Goal: Navigation & Orientation: Find specific page/section

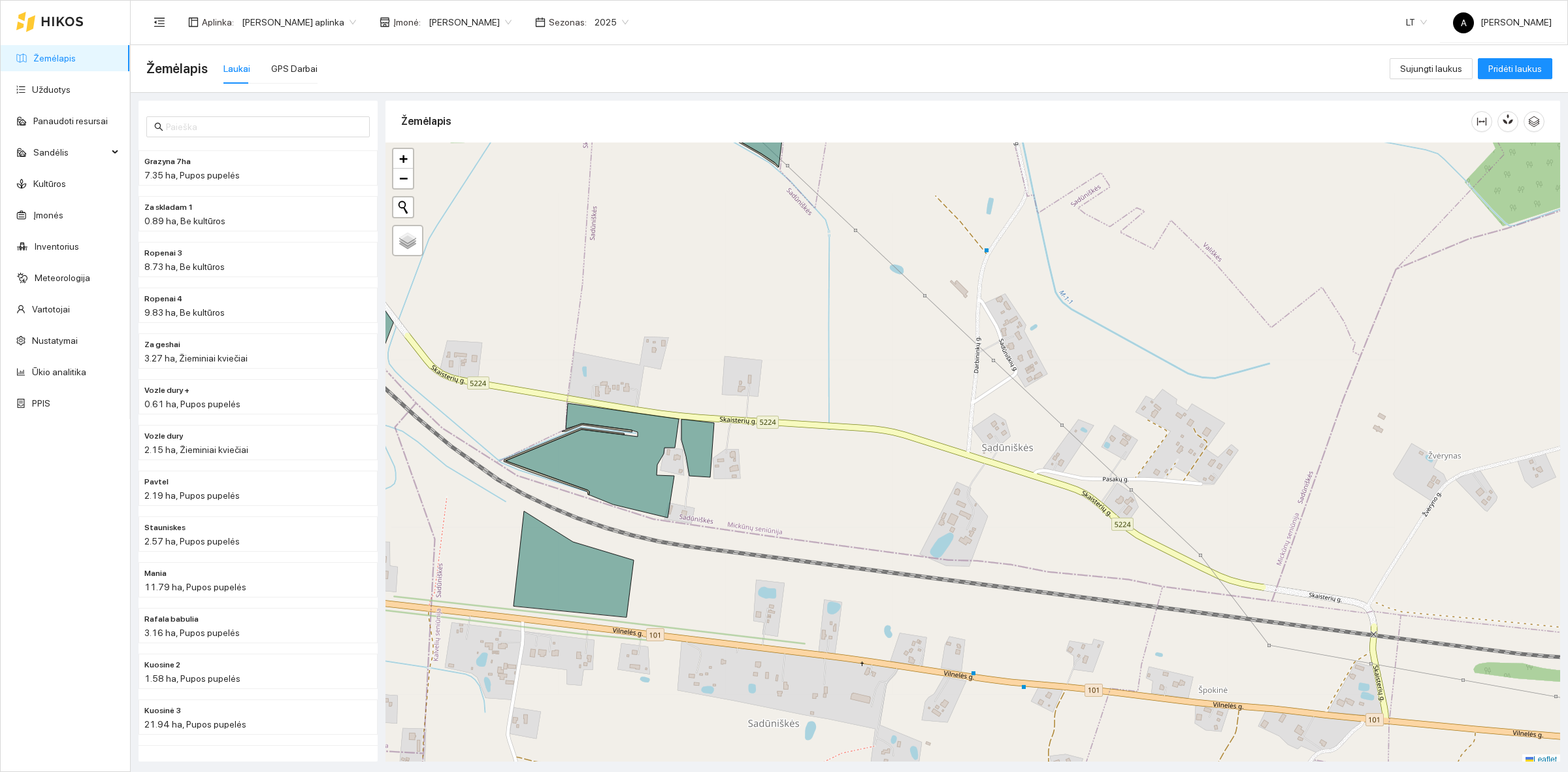
scroll to position [4, 0]
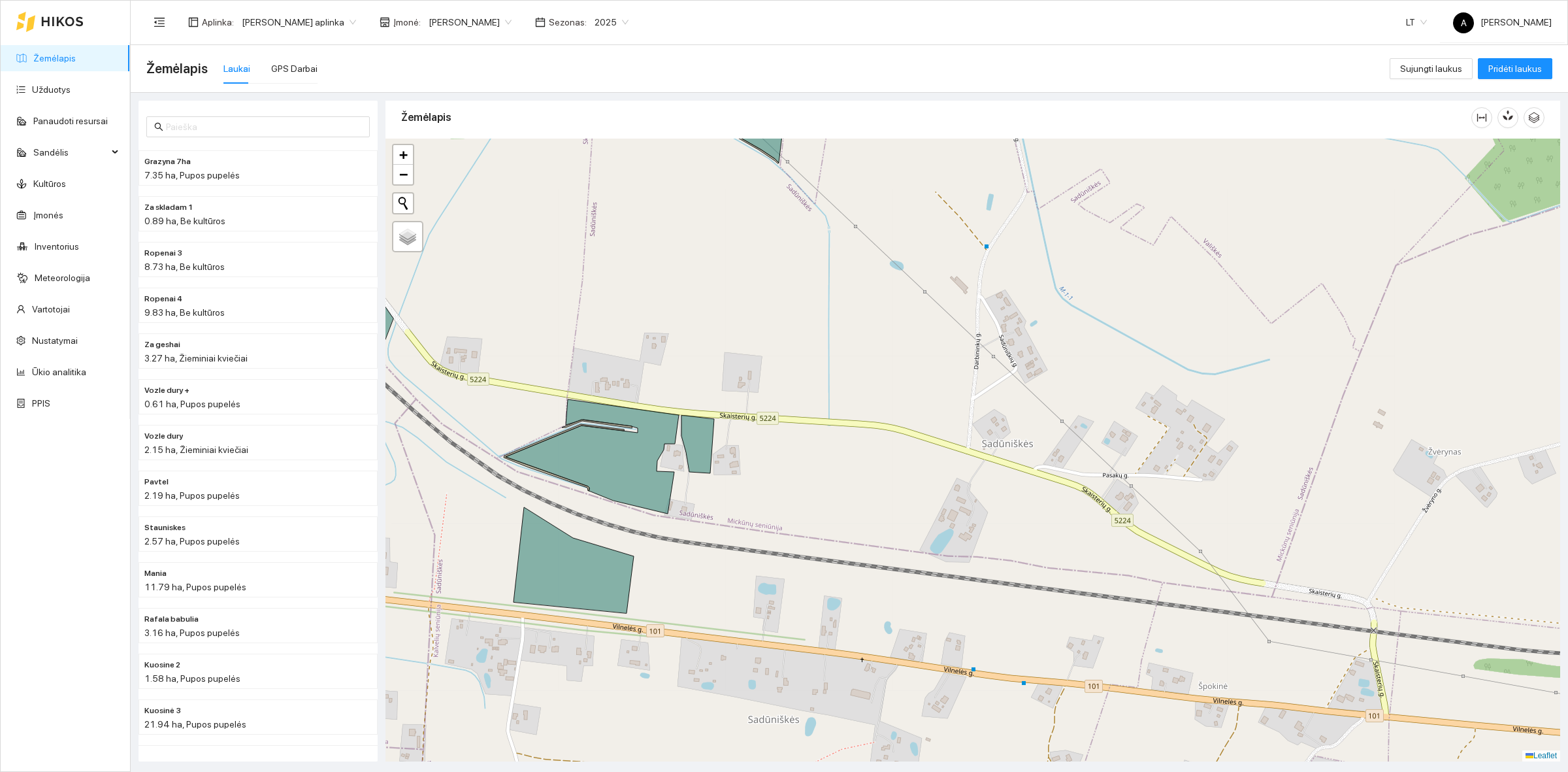
click at [1132, 332] on div at bounding box center [973, 450] width 1175 height 623
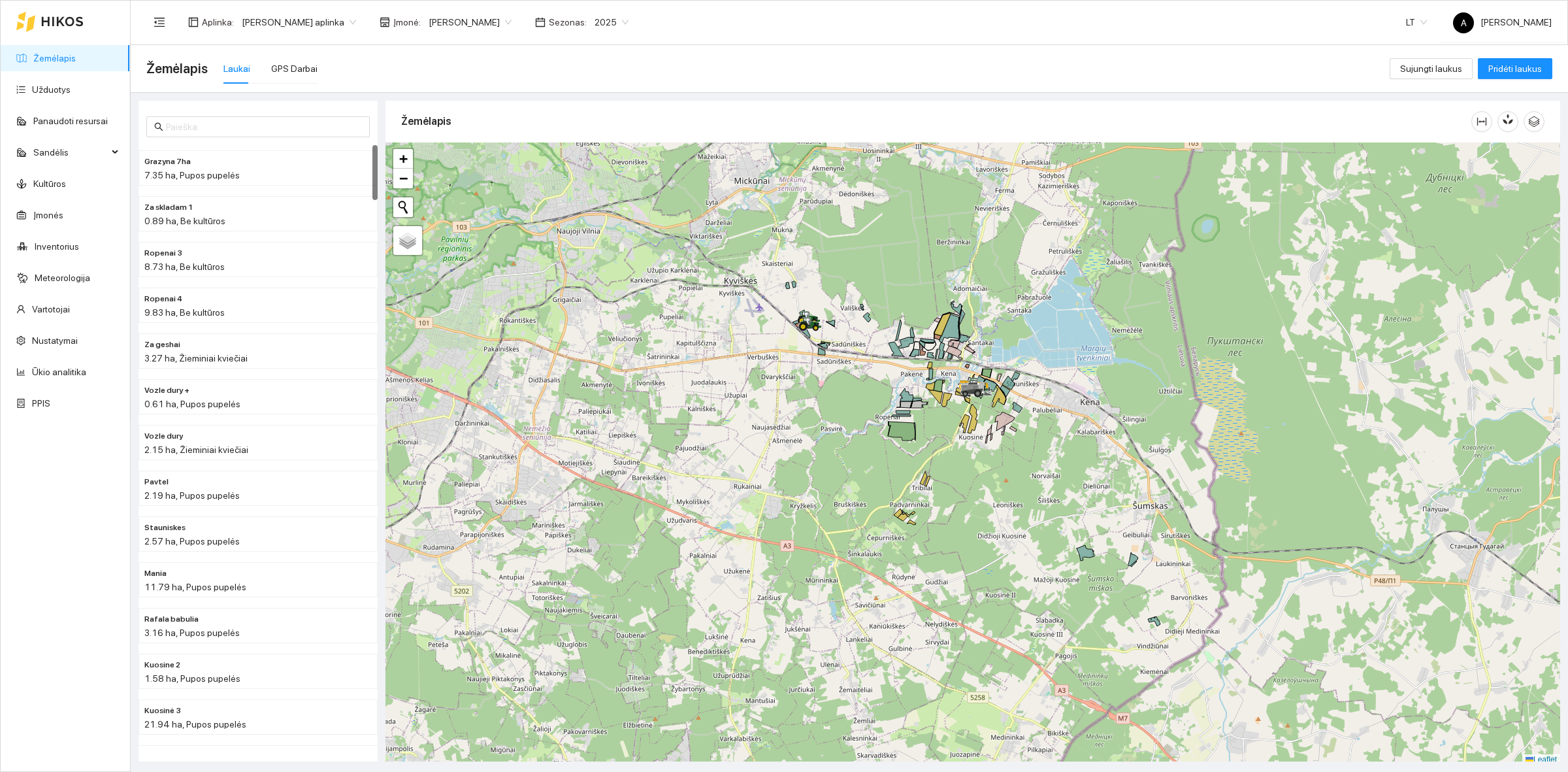
scroll to position [4, 0]
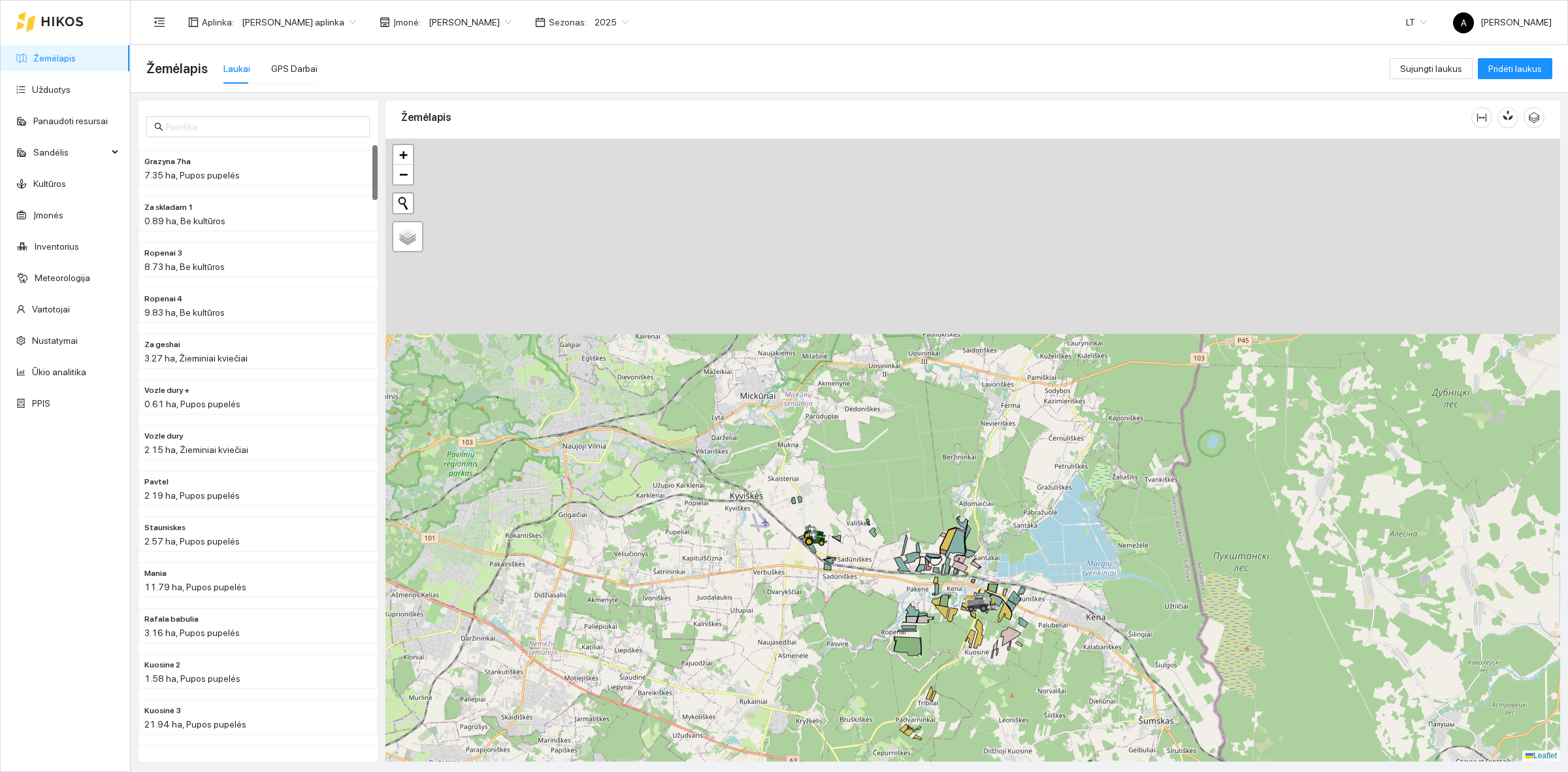
drag, startPoint x: 777, startPoint y: 474, endPoint x: 819, endPoint y: 628, distance: 159.6
click at [819, 628] on div at bounding box center [973, 450] width 1175 height 623
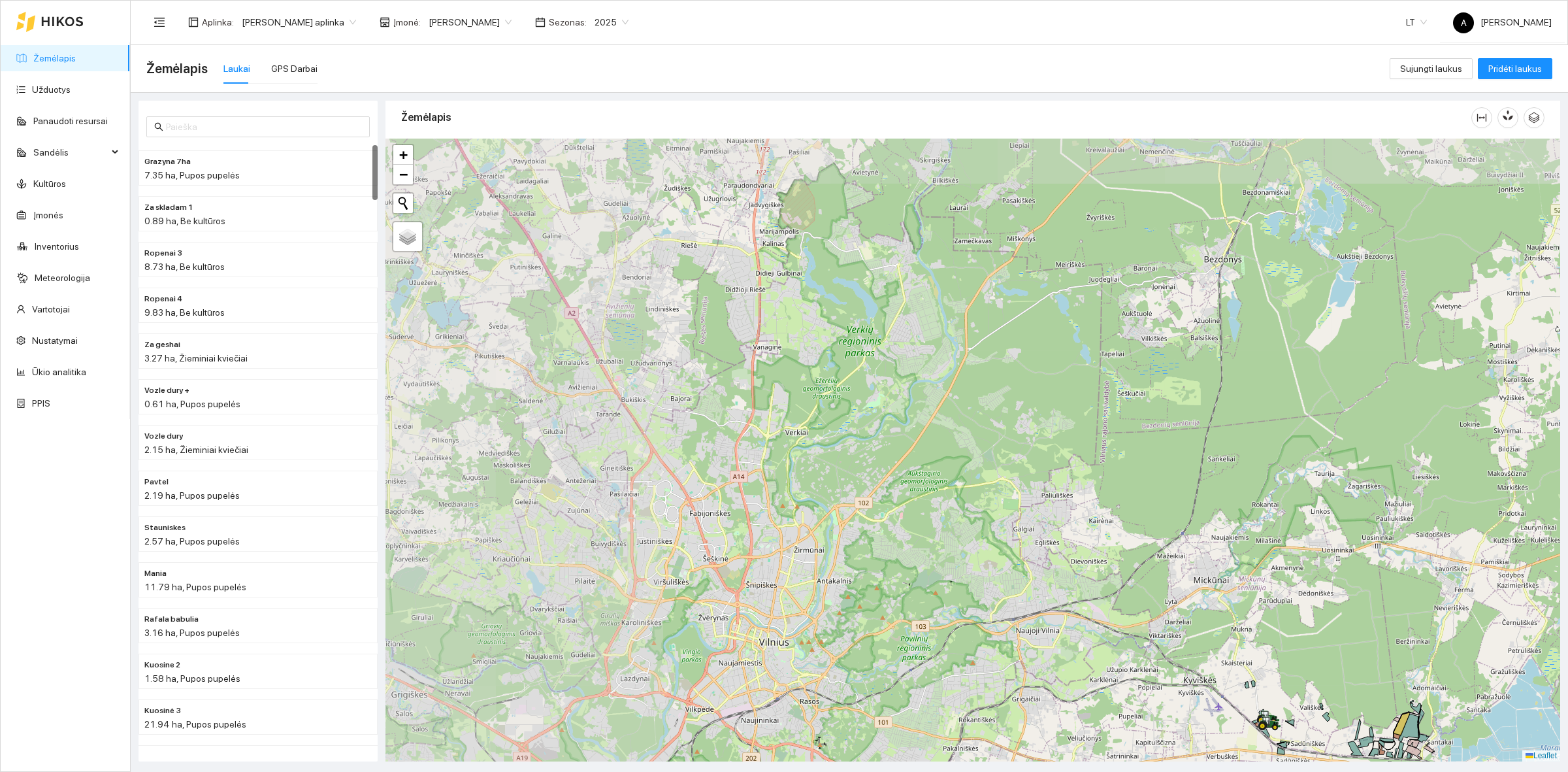
drag, startPoint x: 763, startPoint y: 378, endPoint x: 1171, endPoint y: 476, distance: 419.6
click at [1171, 476] on div at bounding box center [973, 450] width 1175 height 623
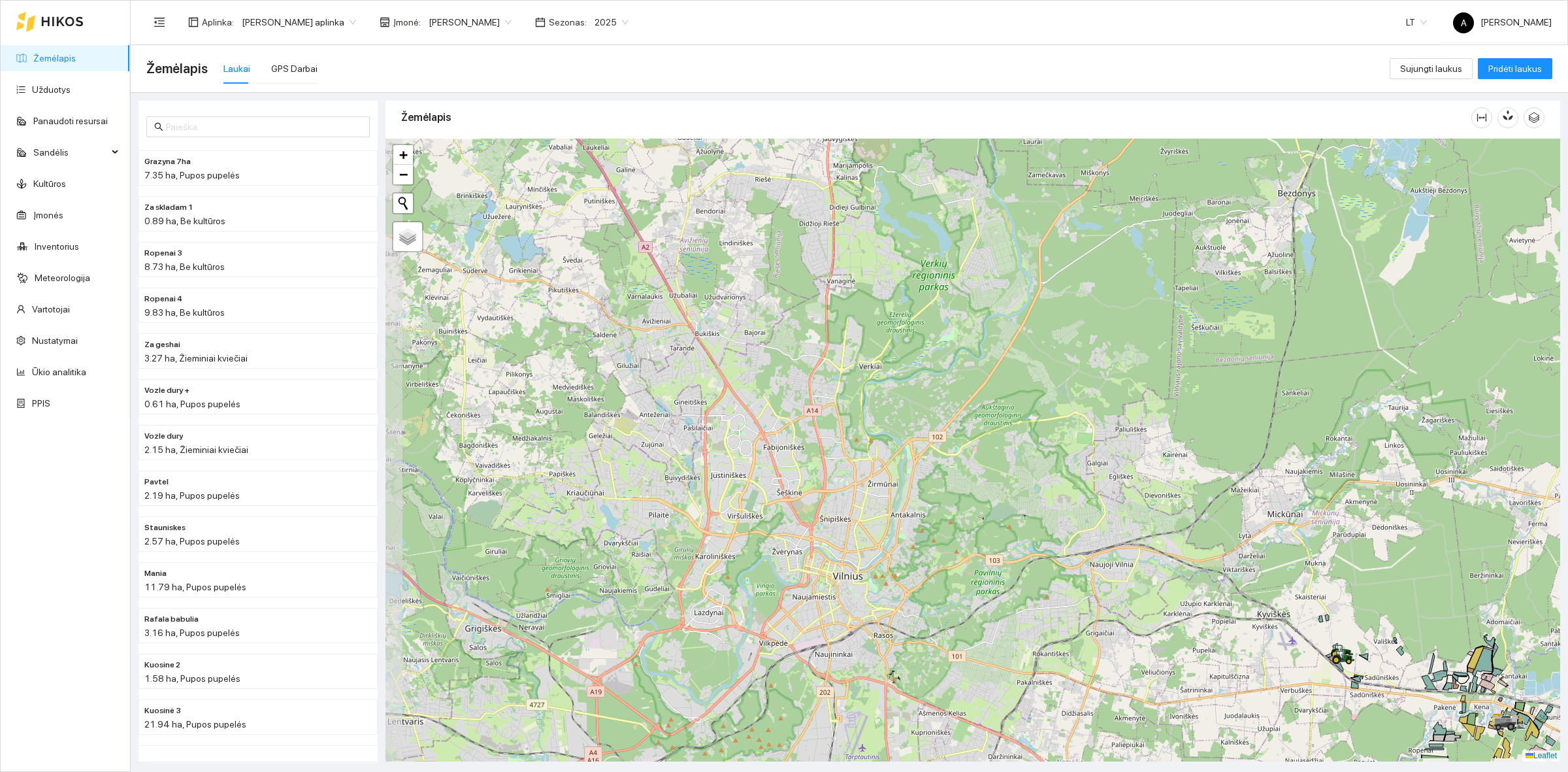
drag, startPoint x: 804, startPoint y: 447, endPoint x: 1073, endPoint y: 511, distance: 276.5
click at [868, 369] on div at bounding box center [973, 450] width 1175 height 623
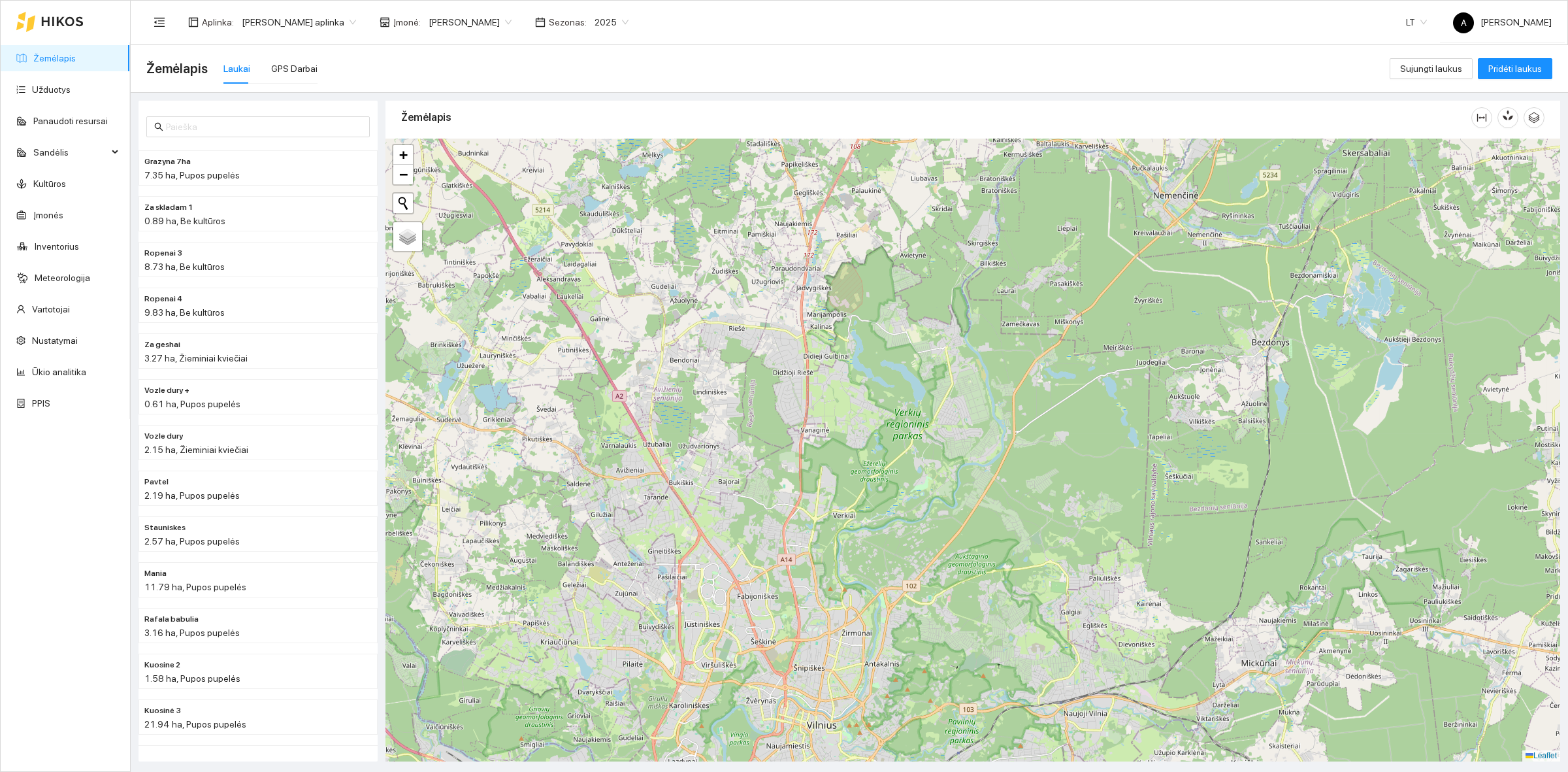
drag, startPoint x: 874, startPoint y: 344, endPoint x: 854, endPoint y: 539, distance: 196.0
click at [854, 539] on div at bounding box center [973, 450] width 1175 height 623
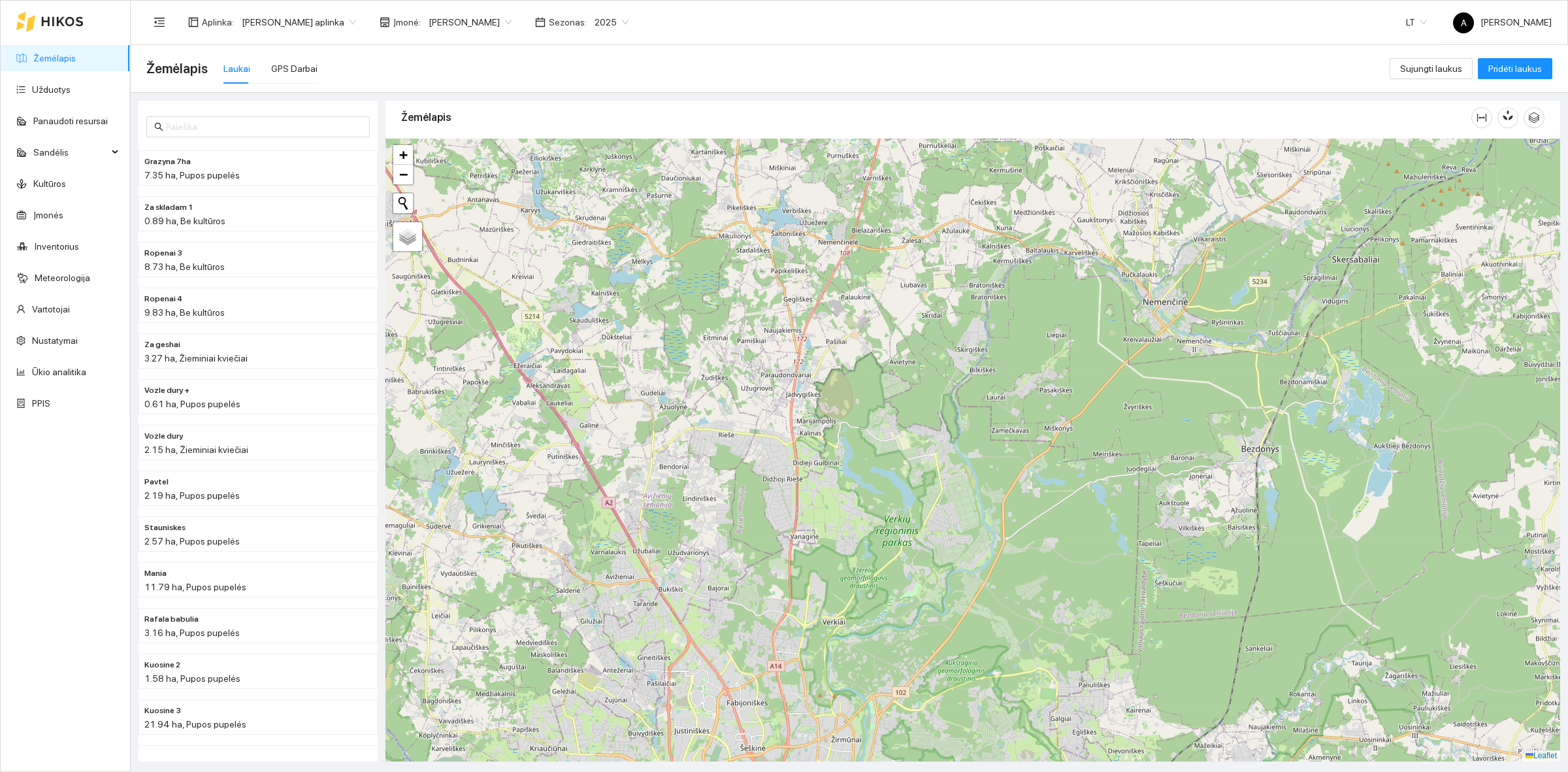
click at [798, 397] on div at bounding box center [973, 450] width 1175 height 623
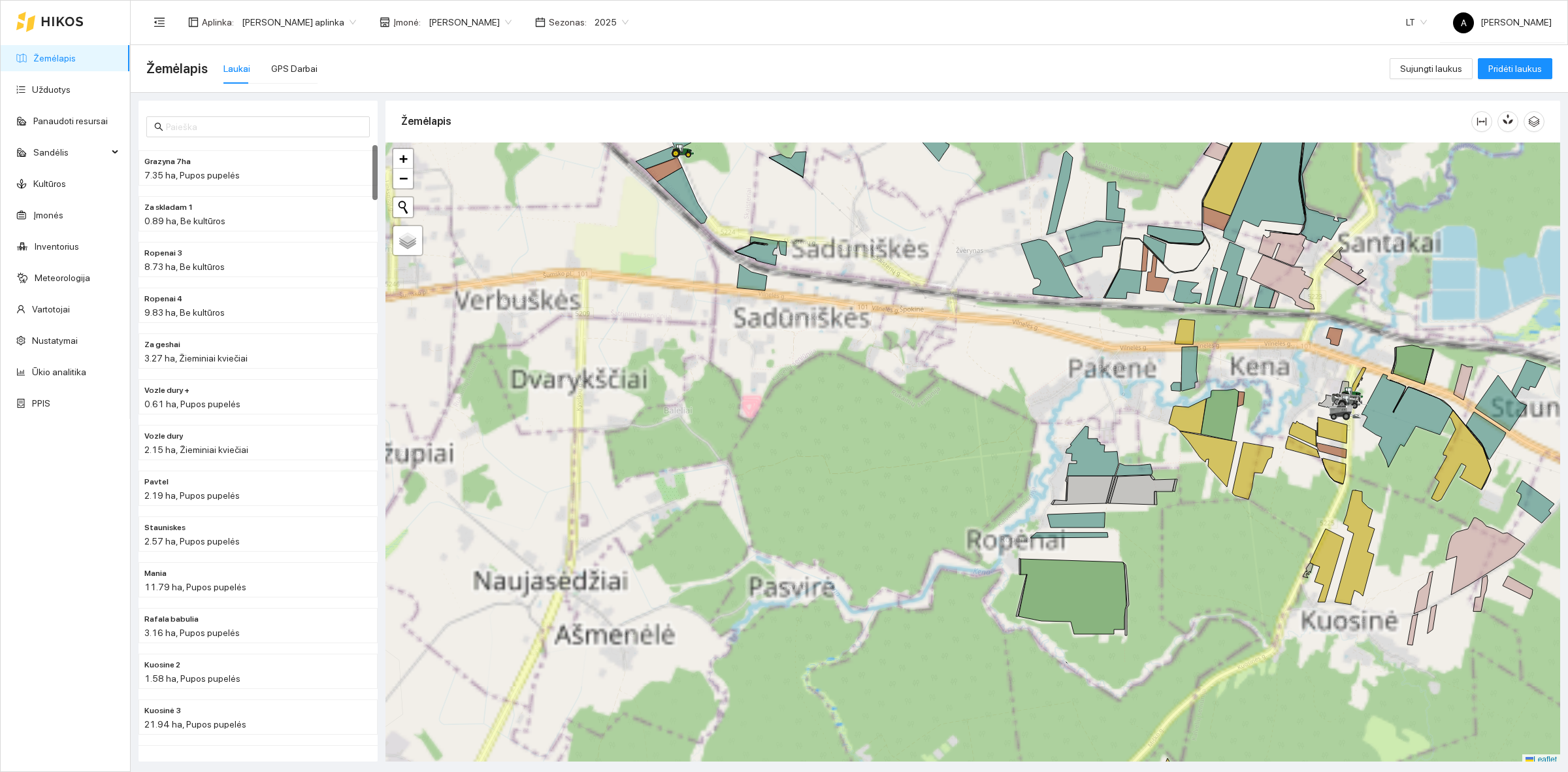
scroll to position [4, 0]
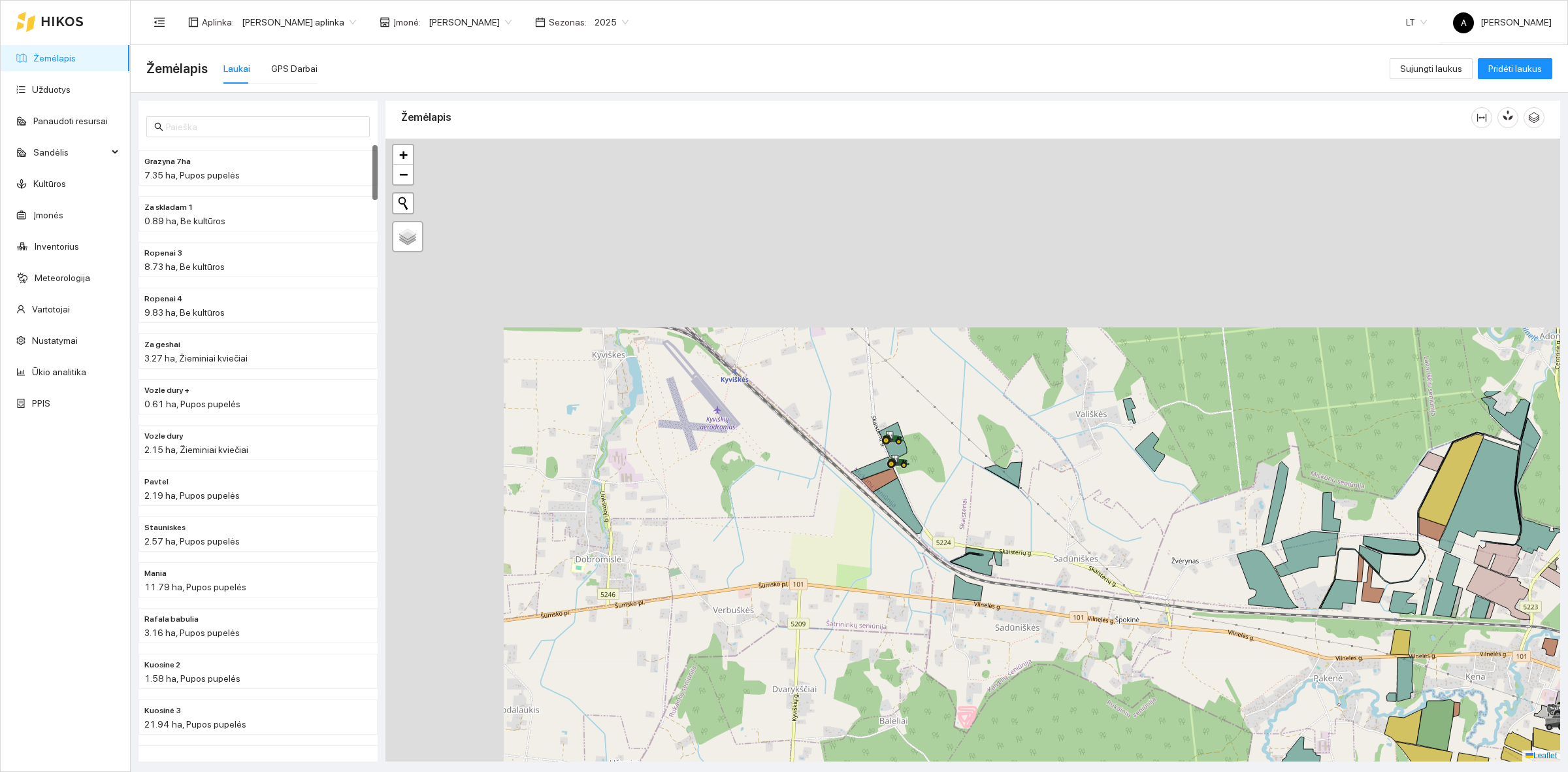
drag, startPoint x: 800, startPoint y: 293, endPoint x: 949, endPoint y: 552, distance: 298.8
click at [1012, 609] on div at bounding box center [973, 450] width 1175 height 623
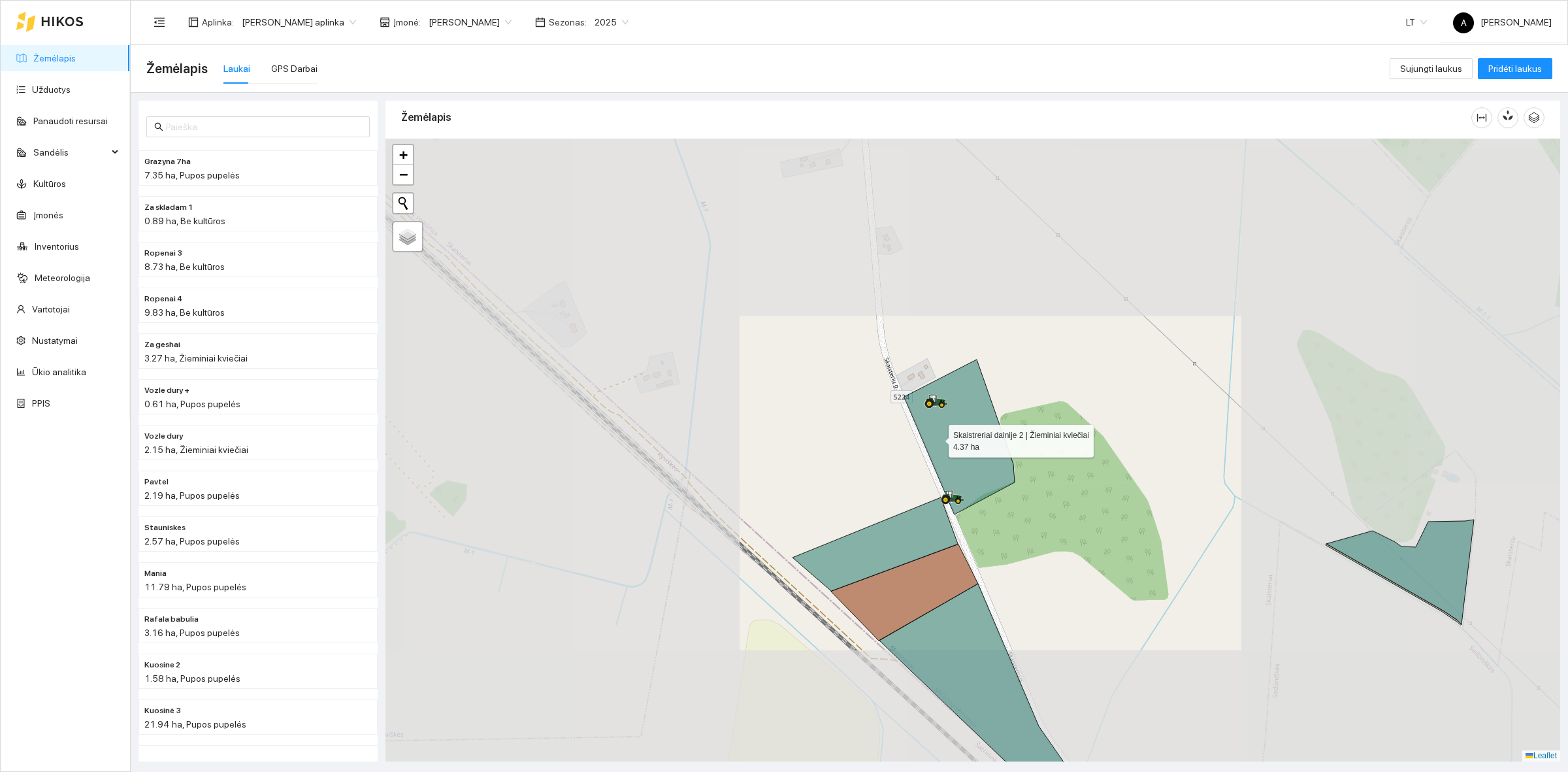
drag, startPoint x: 934, startPoint y: 431, endPoint x: 935, endPoint y: 475, distance: 44.0
click at [942, 480] on icon at bounding box center [959, 437] width 110 height 155
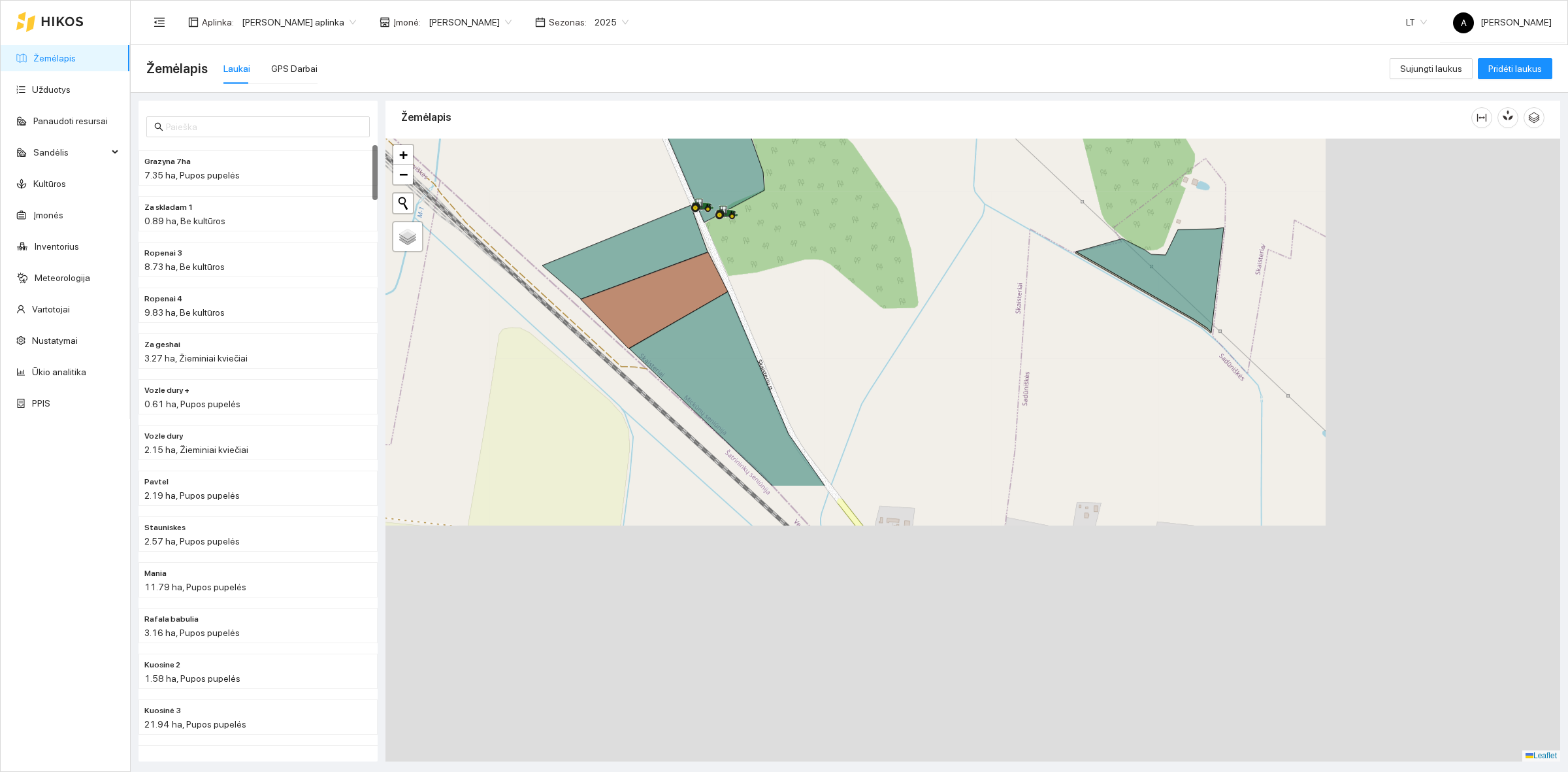
drag, startPoint x: 1073, startPoint y: 383, endPoint x: 882, endPoint y: 190, distance: 271.5
click at [883, 191] on div at bounding box center [973, 450] width 1175 height 623
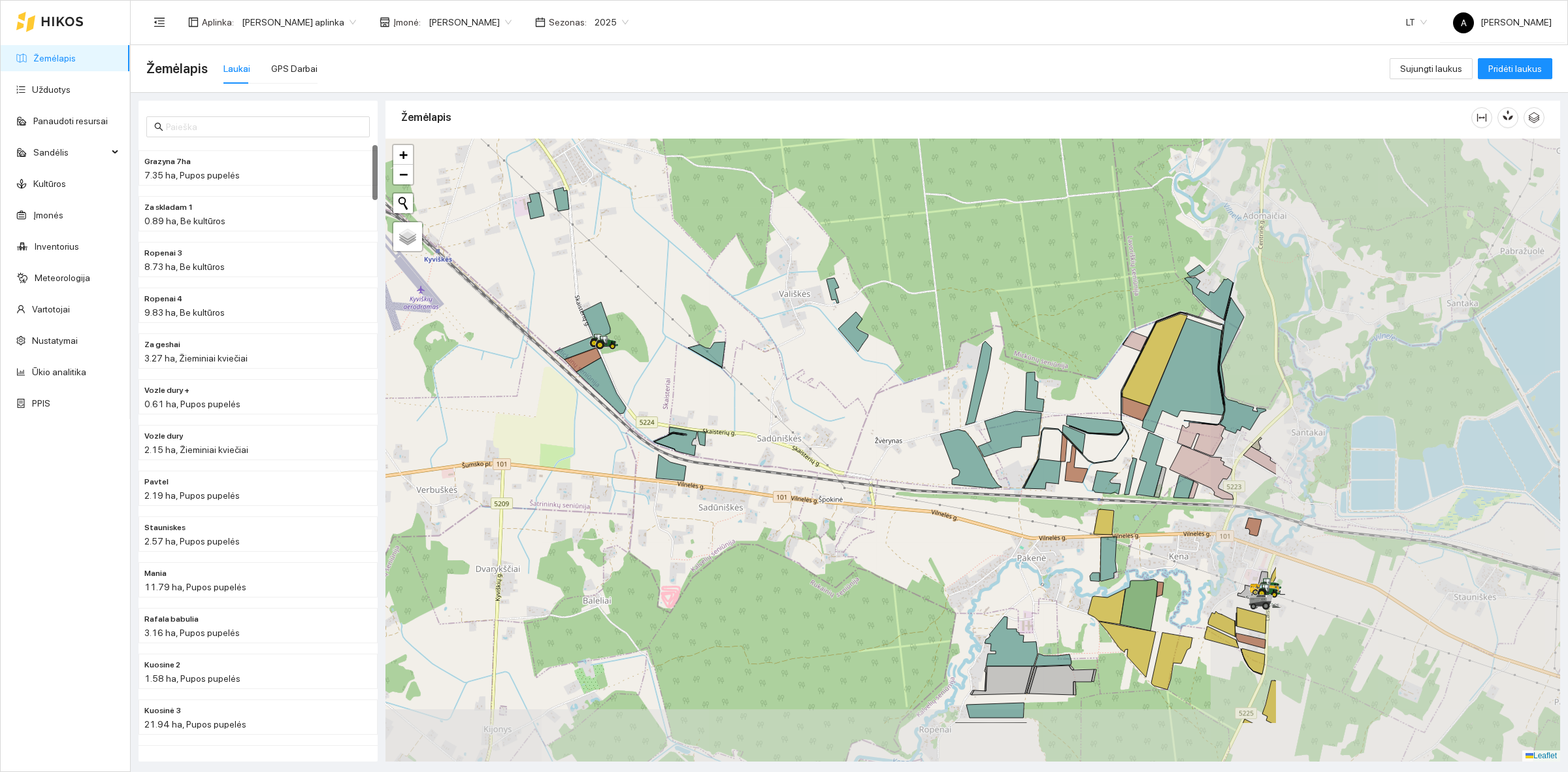
drag, startPoint x: 1141, startPoint y: 556, endPoint x: 739, endPoint y: 455, distance: 414.5
click at [739, 455] on div at bounding box center [973, 450] width 1175 height 623
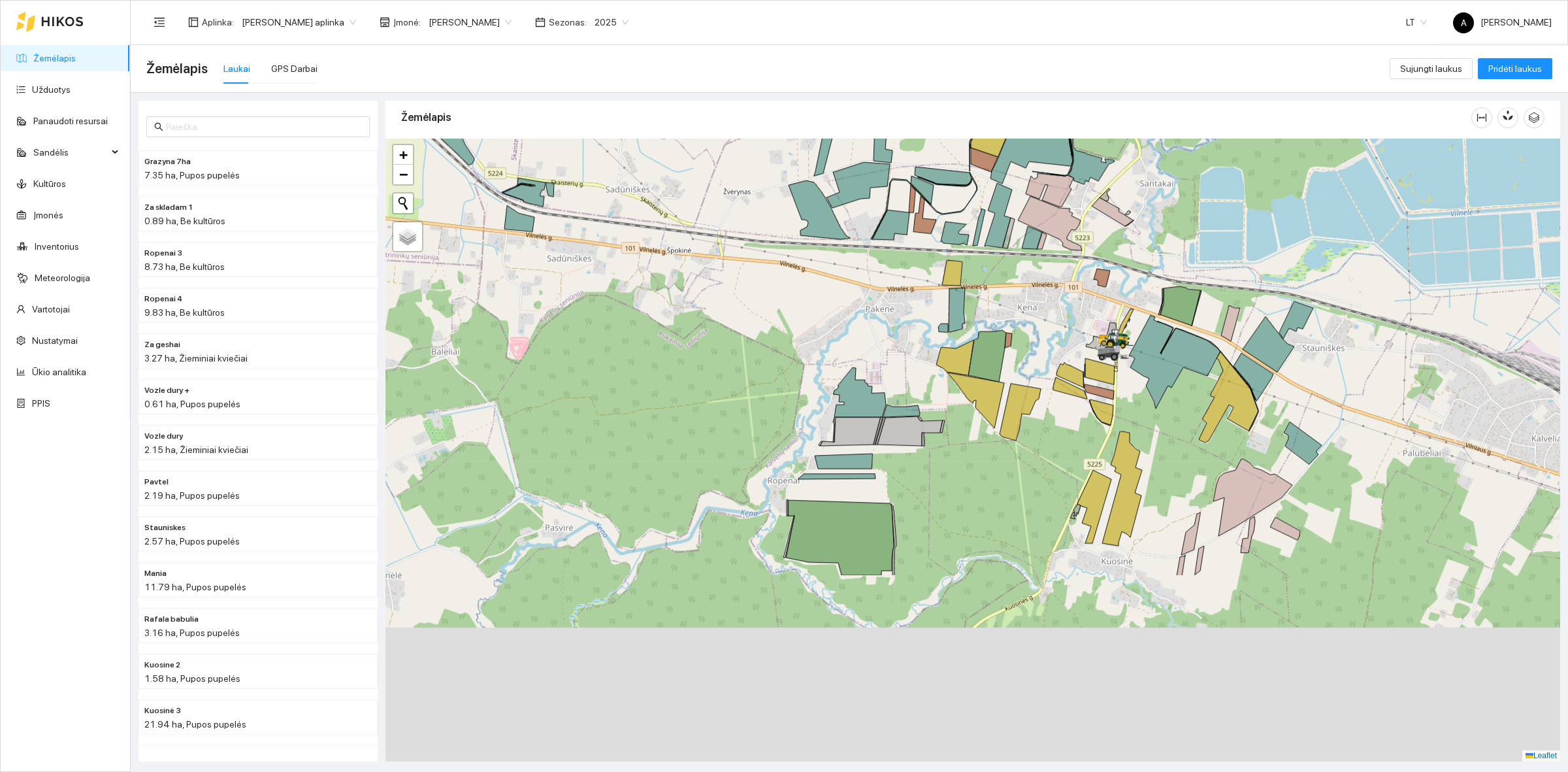
drag, startPoint x: 1034, startPoint y: 645, endPoint x: 857, endPoint y: 368, distance: 328.7
click at [857, 368] on icon at bounding box center [860, 392] width 53 height 50
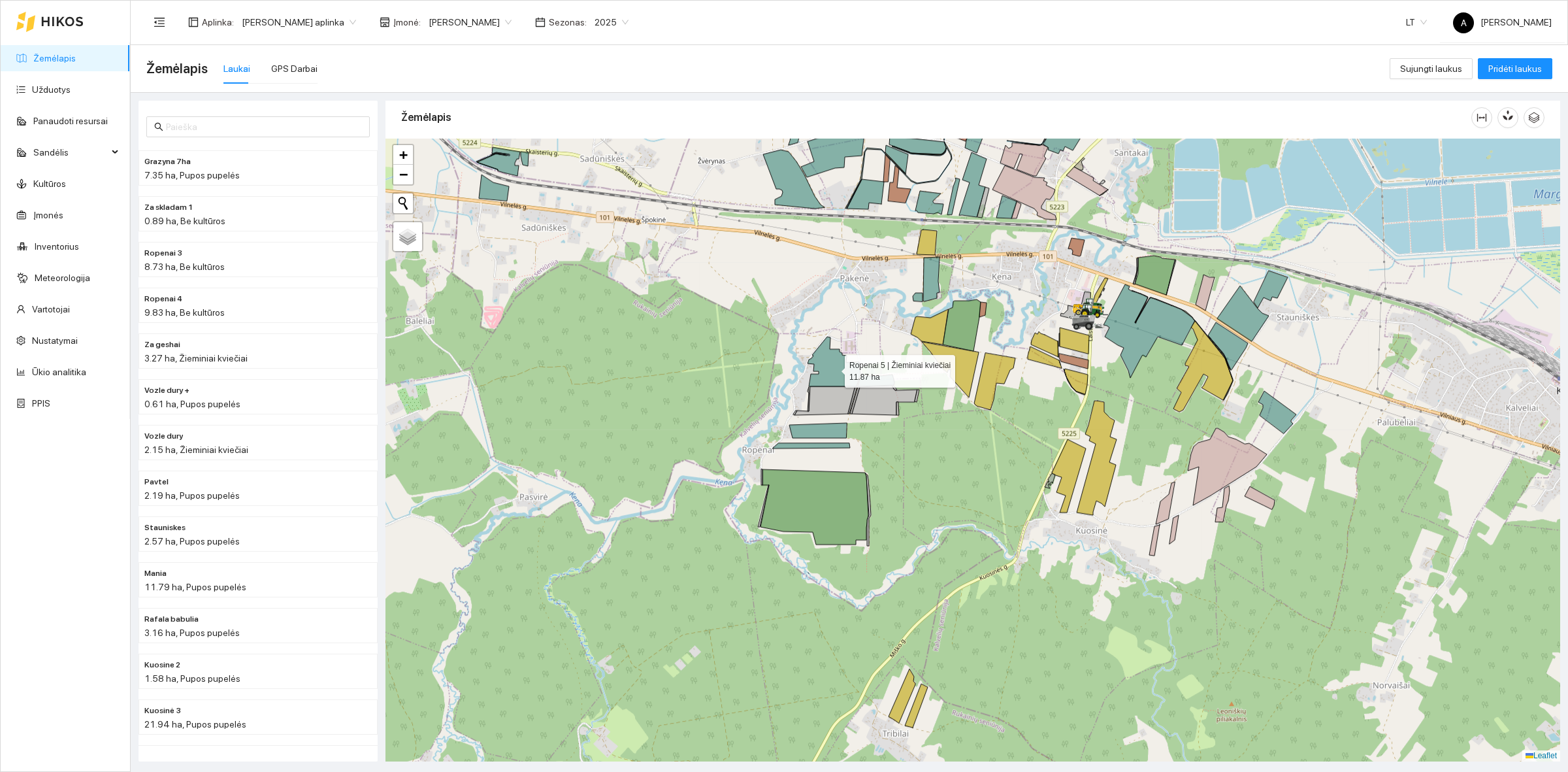
click at [846, 361] on icon at bounding box center [834, 361] width 53 height 50
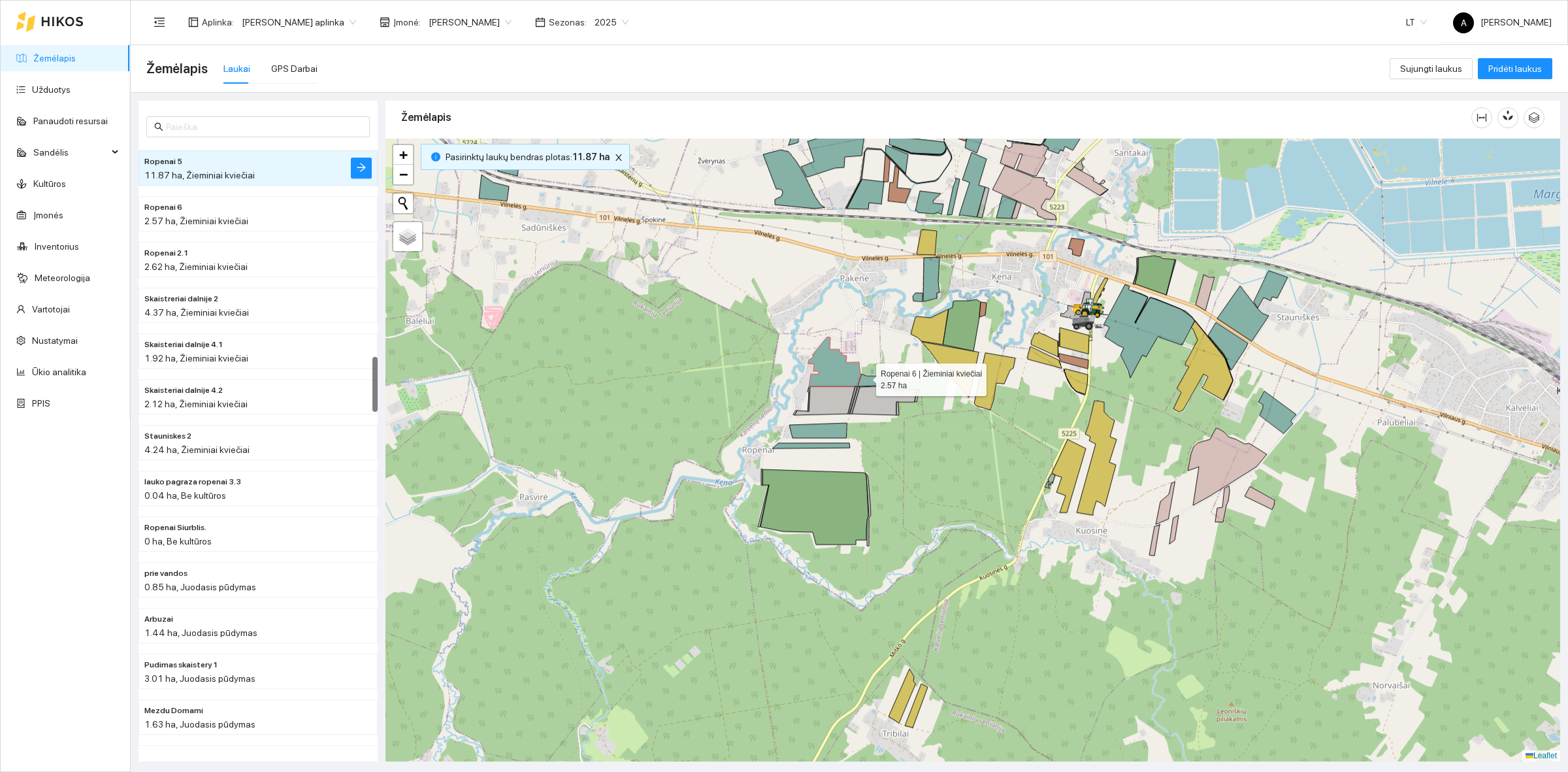
click at [864, 377] on icon at bounding box center [876, 380] width 37 height 12
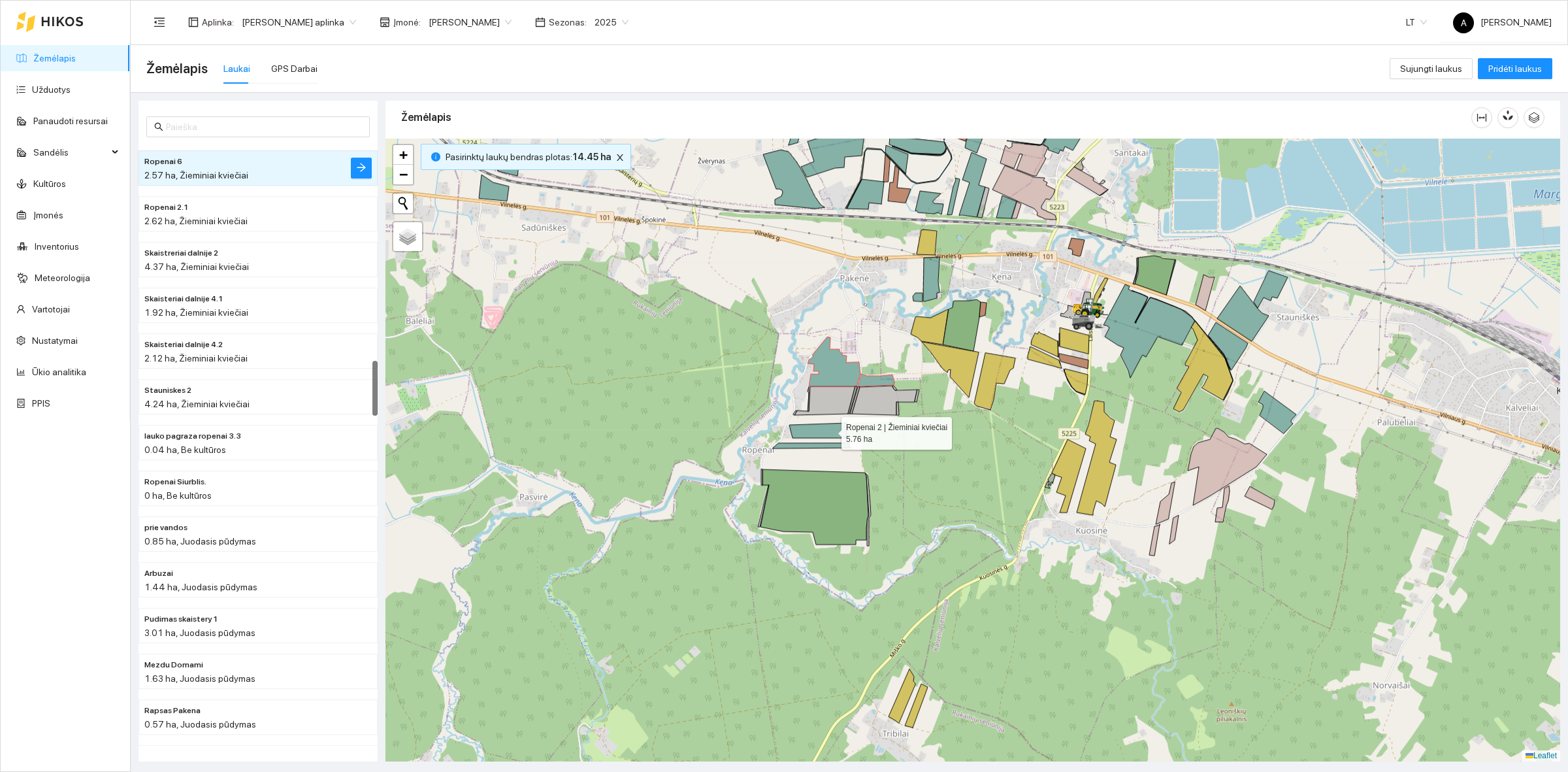
click at [830, 430] on icon at bounding box center [818, 430] width 57 height 15
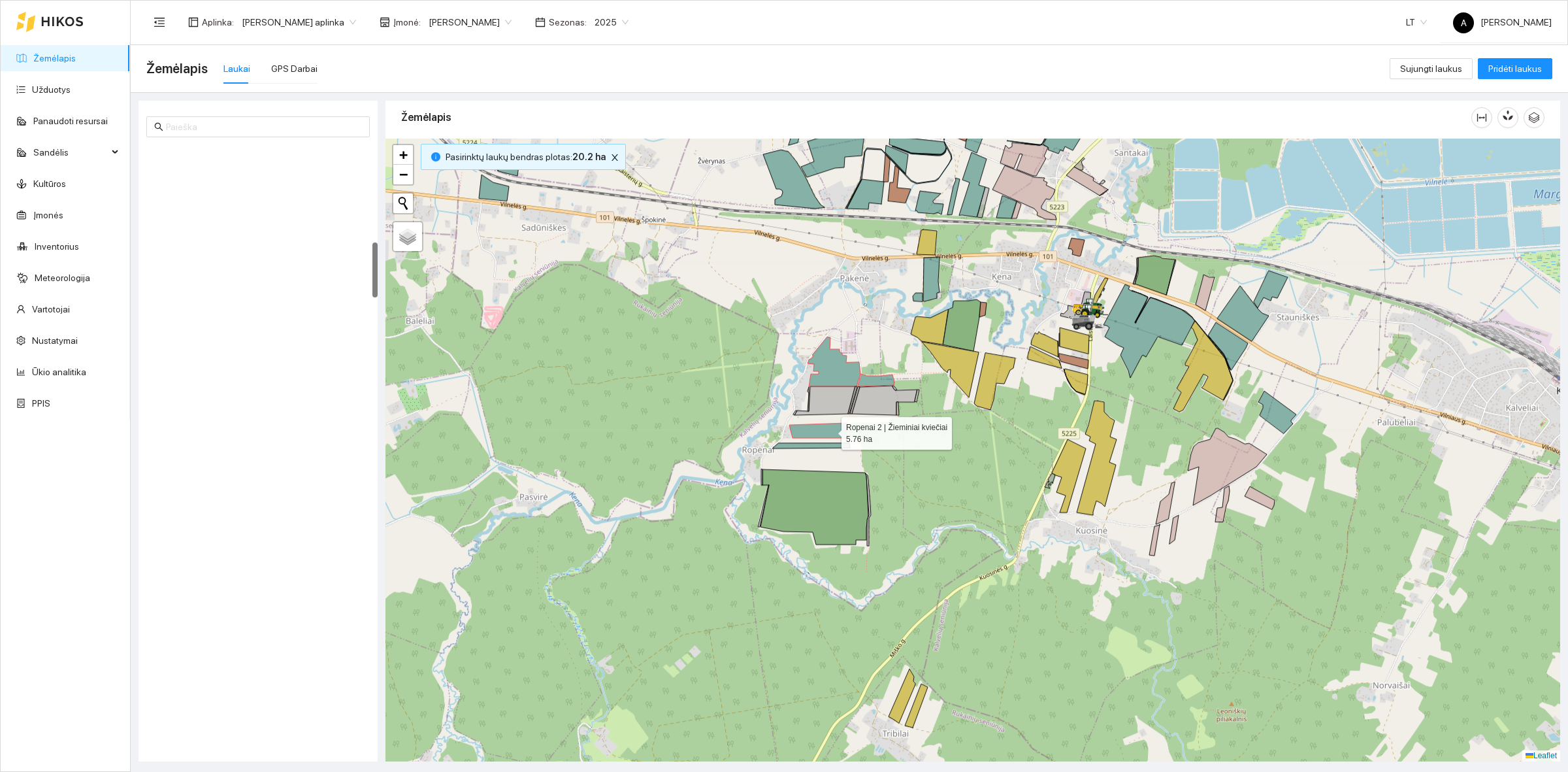
scroll to position [1051, 0]
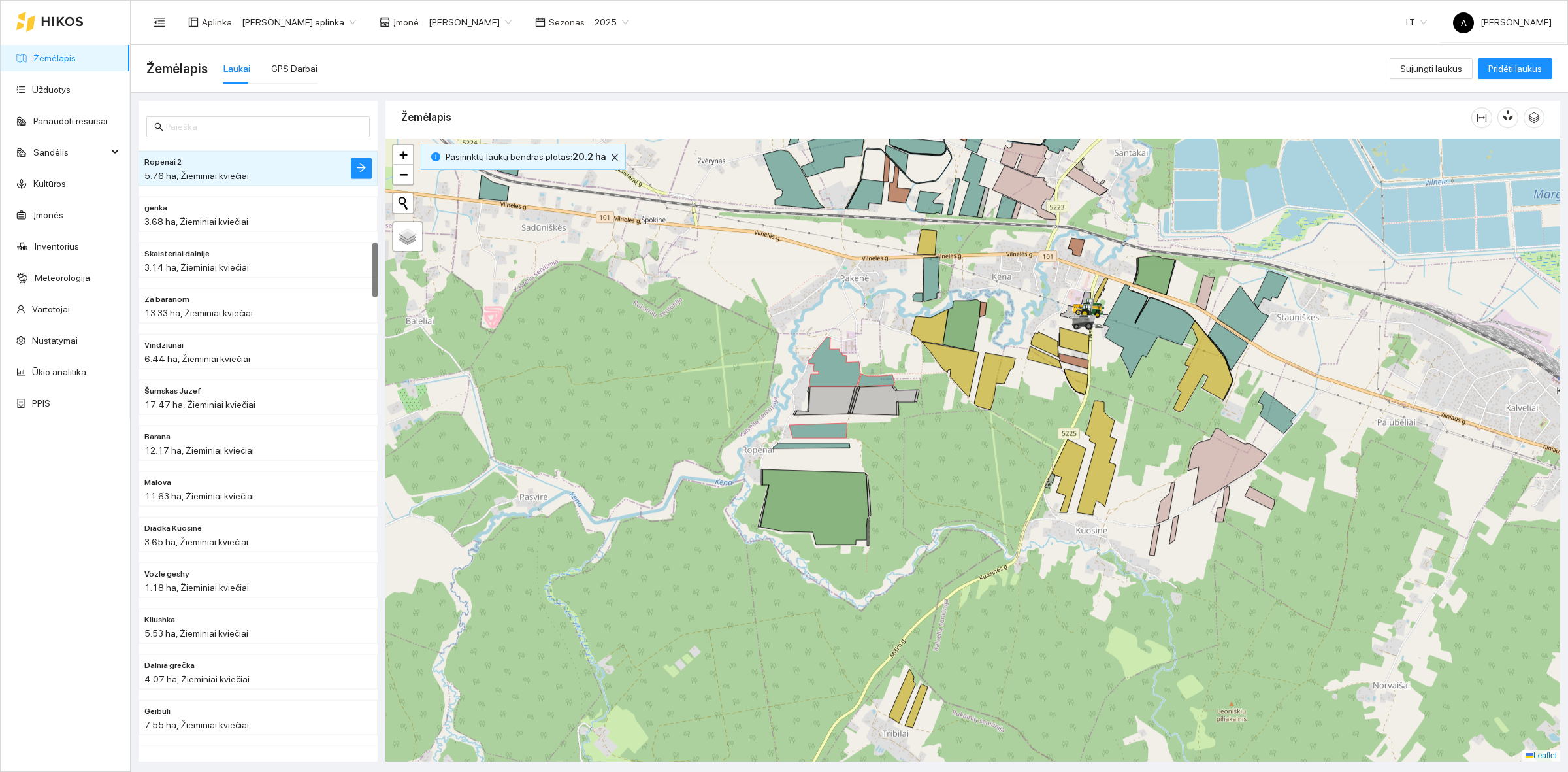
click at [838, 452] on div at bounding box center [973, 450] width 1175 height 623
click at [838, 451] on div at bounding box center [973, 450] width 1175 height 623
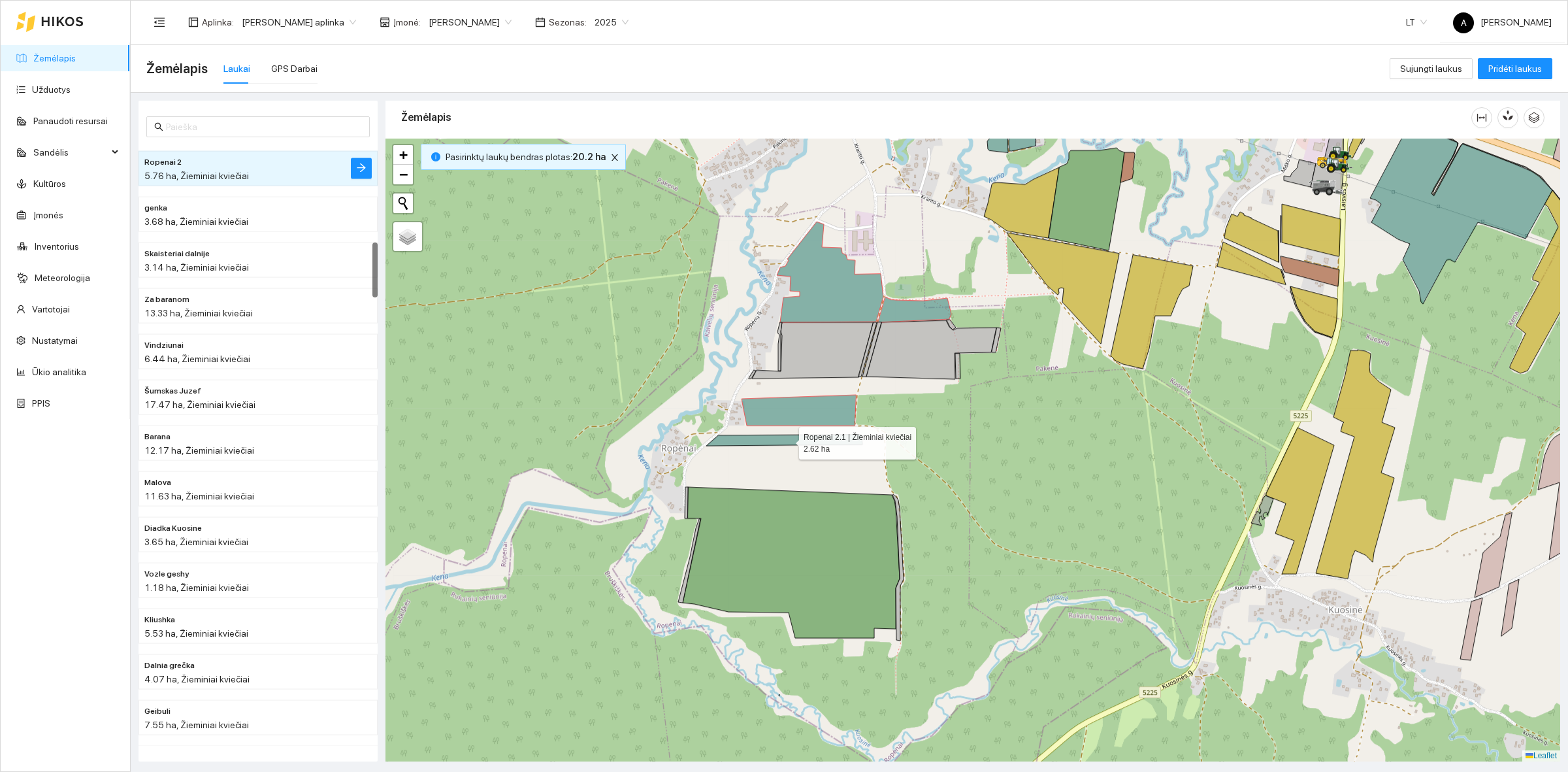
click at [832, 441] on icon at bounding box center [784, 440] width 156 height 11
click at [612, 164] on button "button" at bounding box center [620, 157] width 15 height 15
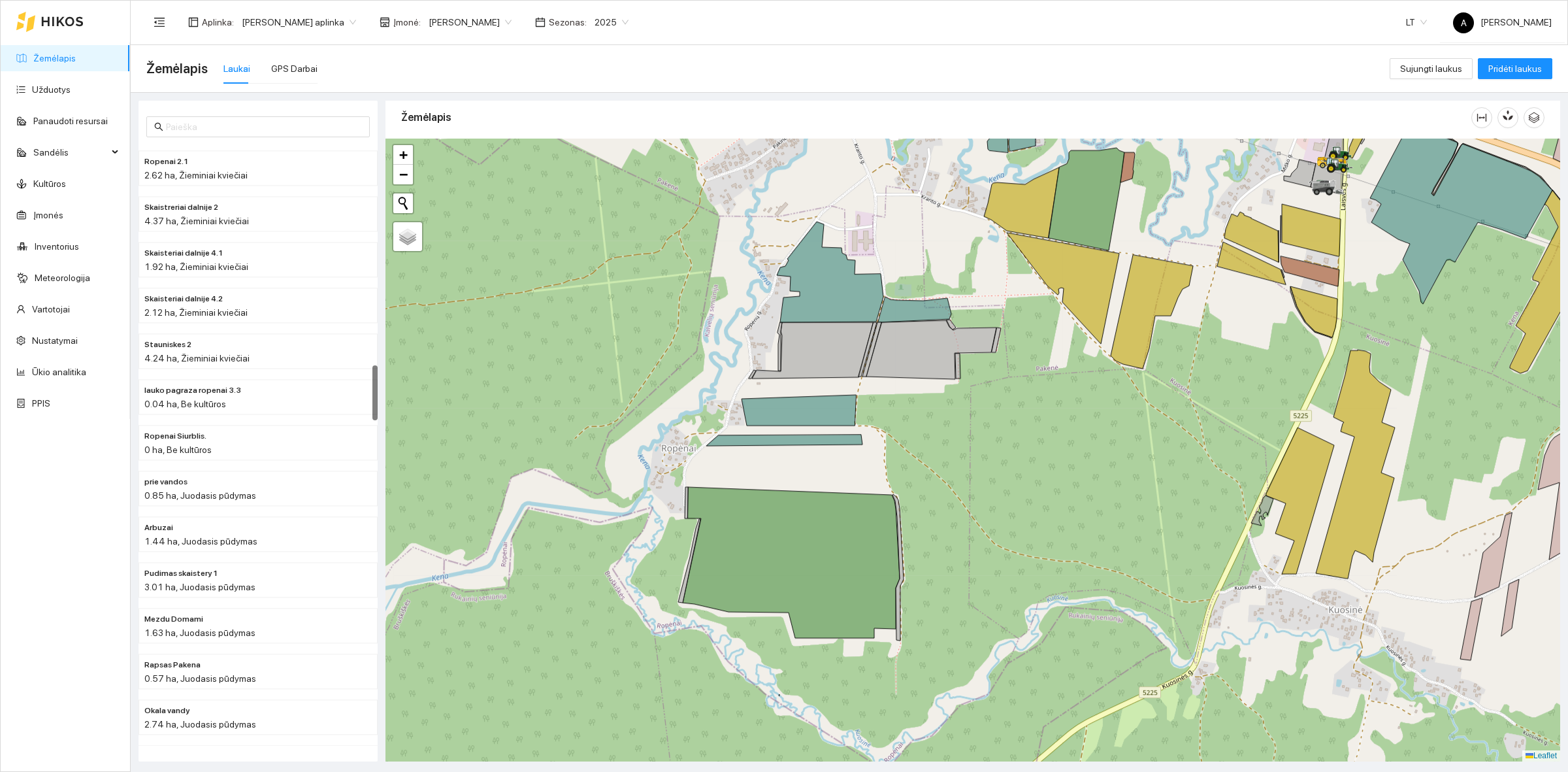
click at [128, 582] on div "Žemėlapis Užduotys Panaudoti resursai Sandėlis Kultūros Įmonės Inventorius Mete…" at bounding box center [65, 386] width 129 height 771
